Goal: Task Accomplishment & Management: Use online tool/utility

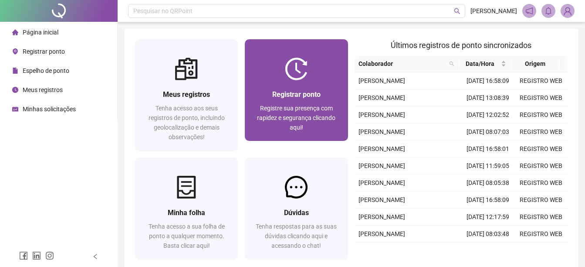
click at [329, 85] on div "Registrar ponto Registre sua presença com rapidez e segurança clicando aqui!" at bounding box center [296, 110] width 103 height 61
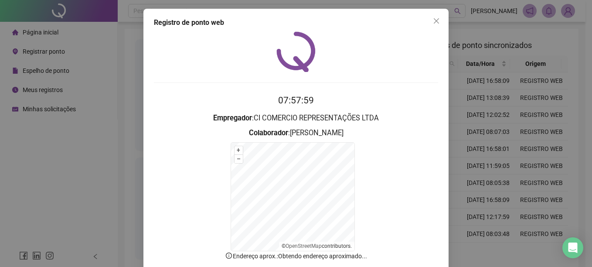
scroll to position [52, 0]
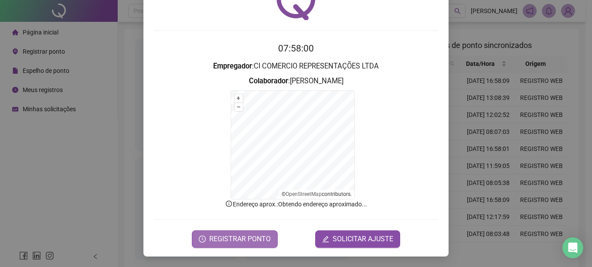
click at [230, 230] on button "REGISTRAR PONTO" at bounding box center [235, 238] width 86 height 17
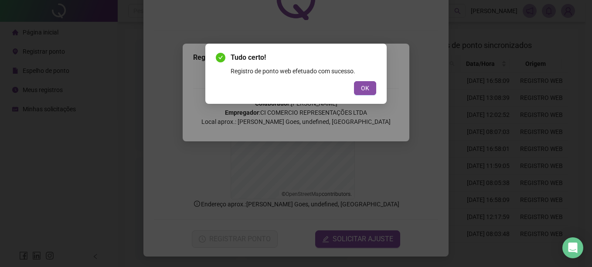
click at [351, 88] on div "OK" at bounding box center [296, 88] width 160 height 14
click at [363, 84] on span "OK" at bounding box center [365, 88] width 8 height 10
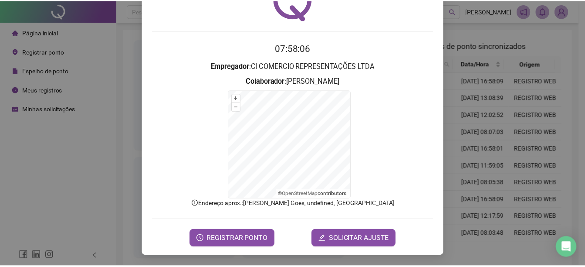
scroll to position [0, 0]
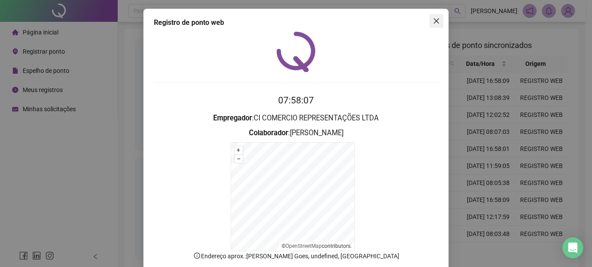
click at [440, 15] on button "Close" at bounding box center [436, 21] width 14 height 14
